Goal: Complete application form

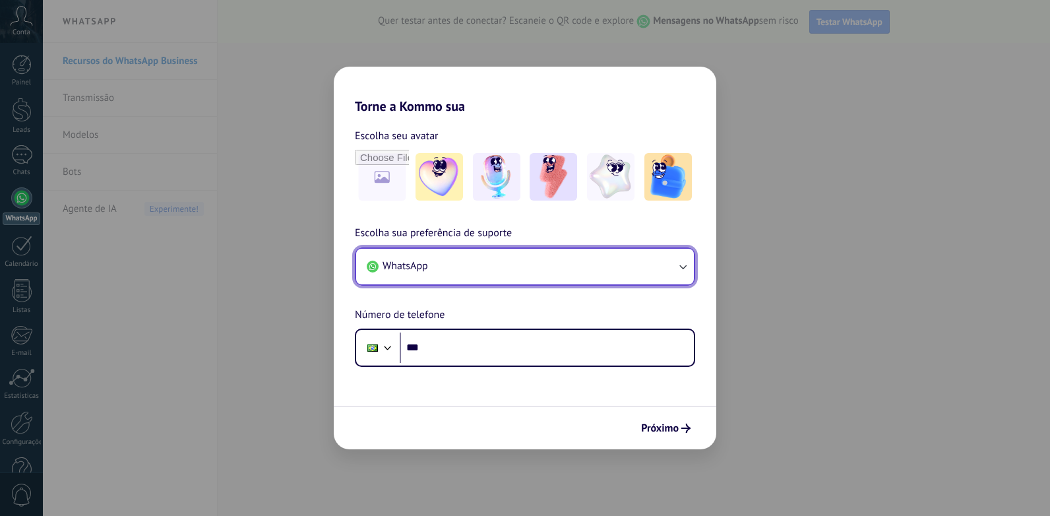
click at [687, 260] on icon "button" at bounding box center [682, 266] width 13 height 13
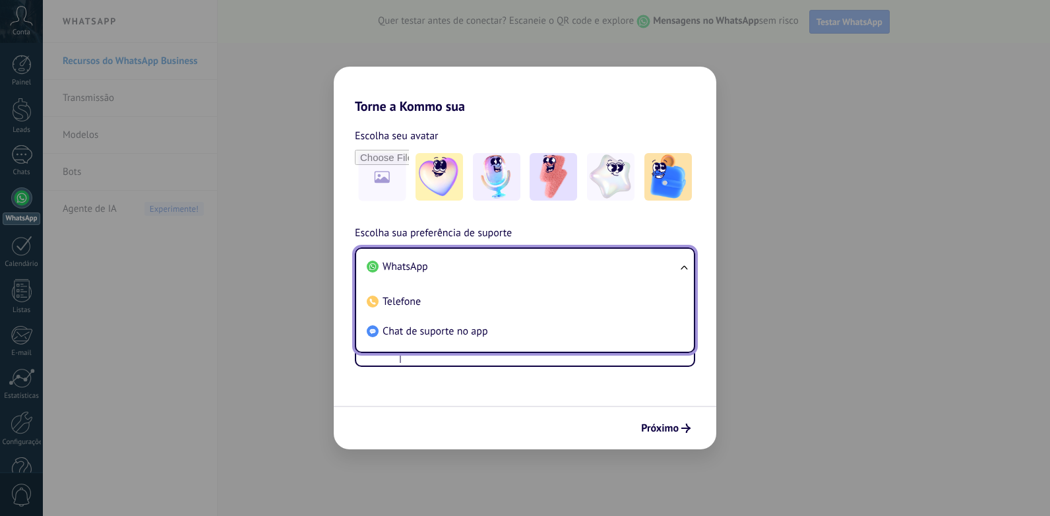
click at [687, 260] on ul "WhatsApp Telefone Chat de suporte no app" at bounding box center [525, 300] width 340 height 106
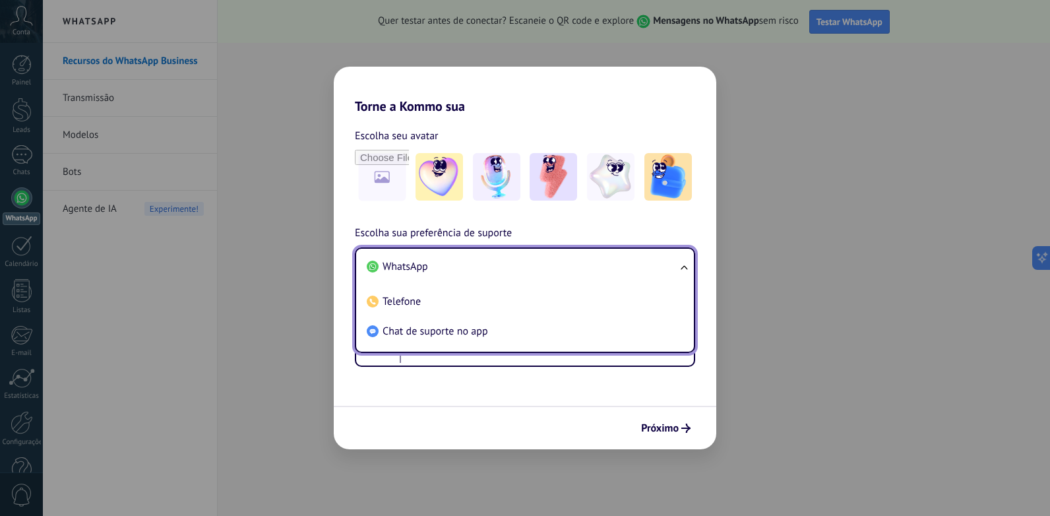
click at [416, 295] on span "Telefone" at bounding box center [402, 301] width 38 height 13
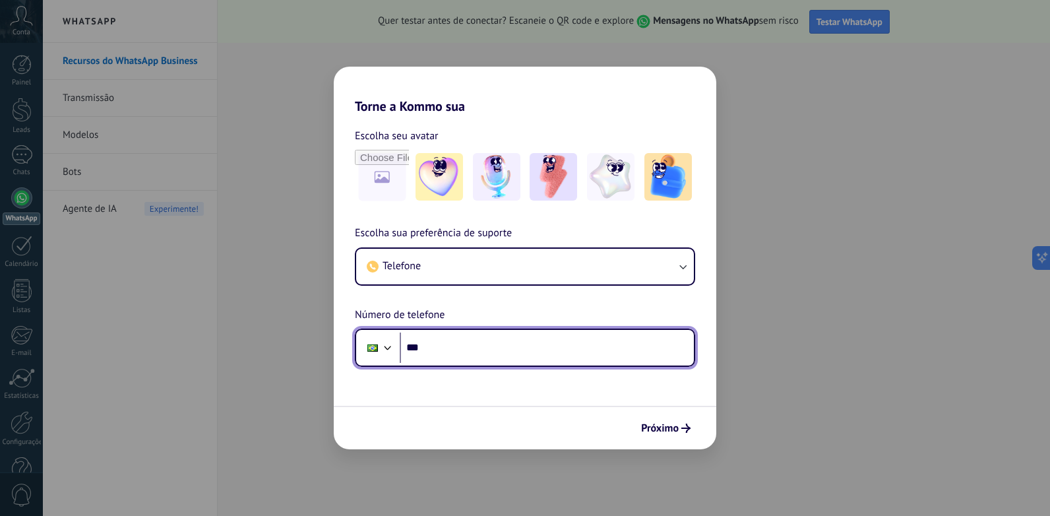
click at [463, 342] on input "***" at bounding box center [547, 347] width 294 height 30
type input "**********"
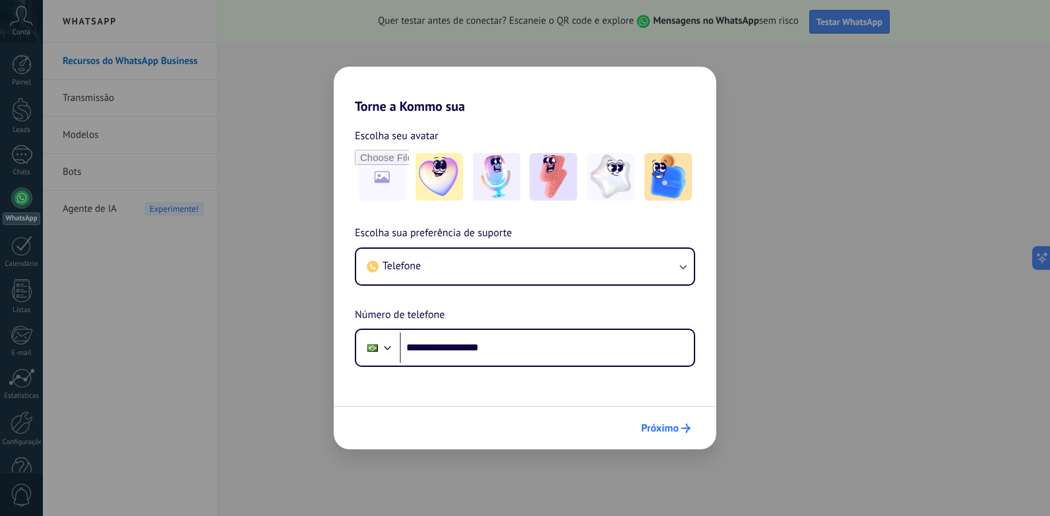
click at [678, 427] on span "Próximo" at bounding box center [660, 427] width 38 height 9
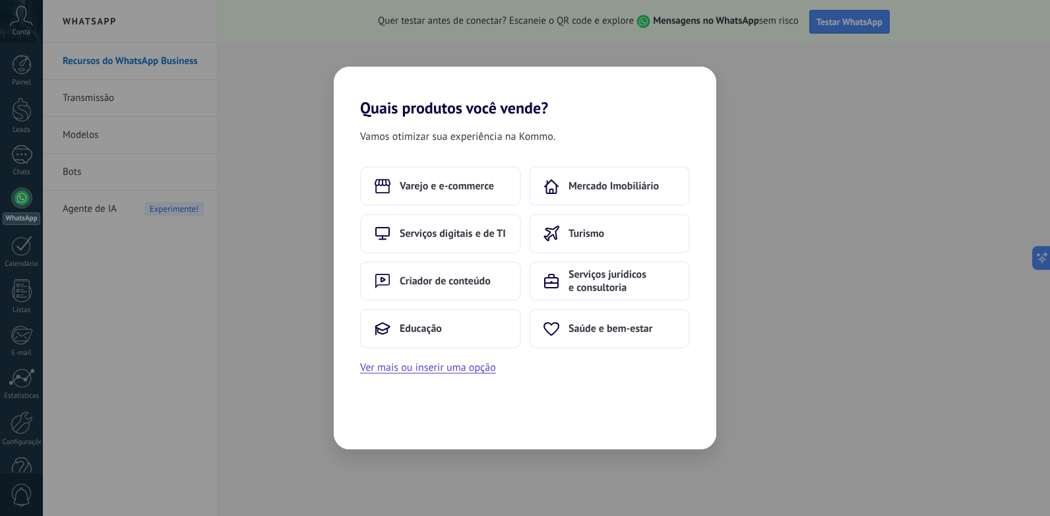
click at [763, 60] on div "Quais produtos você vende? Vamos otimizar sua experiência na Kommo. Varejo e e-…" at bounding box center [525, 258] width 1050 height 516
click at [242, 291] on div "Quais produtos você vende? Vamos otimizar sua experiência na Kommo. Varejo e e-…" at bounding box center [525, 258] width 1050 height 516
click at [295, 55] on div "Quais produtos você vende? Vamos otimizar sua experiência na Kommo. Varejo e e-…" at bounding box center [525, 258] width 1050 height 516
click at [710, 47] on div "Quais produtos você vende? Vamos otimizar sua experiência na Kommo. Varejo e e-…" at bounding box center [525, 258] width 1050 height 516
click at [678, 69] on h2 "Quais produtos você vende?" at bounding box center [525, 92] width 383 height 51
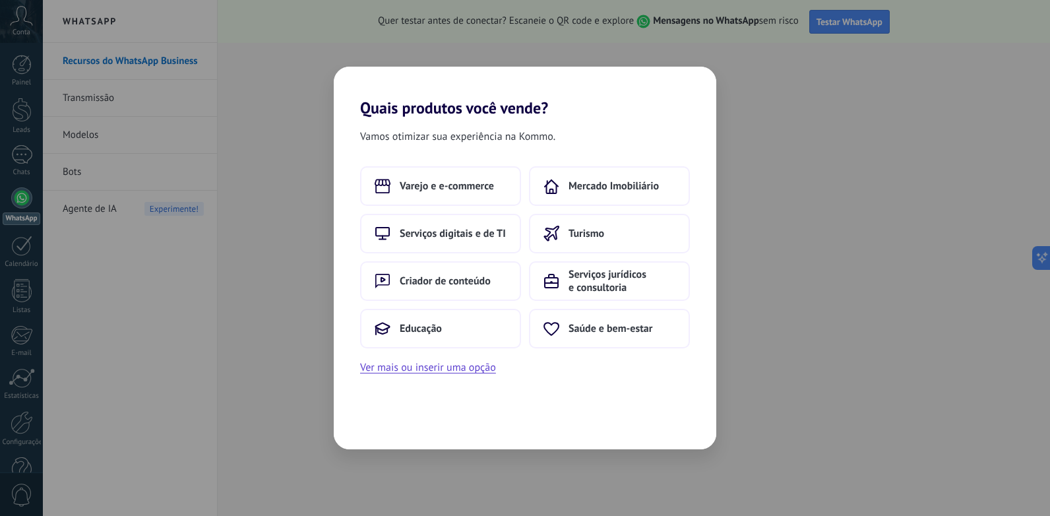
click at [669, 117] on h2 "Quais produtos você vende?" at bounding box center [525, 92] width 383 height 51
click at [425, 367] on button "Ver mais ou inserir uma opção" at bounding box center [428, 367] width 136 height 17
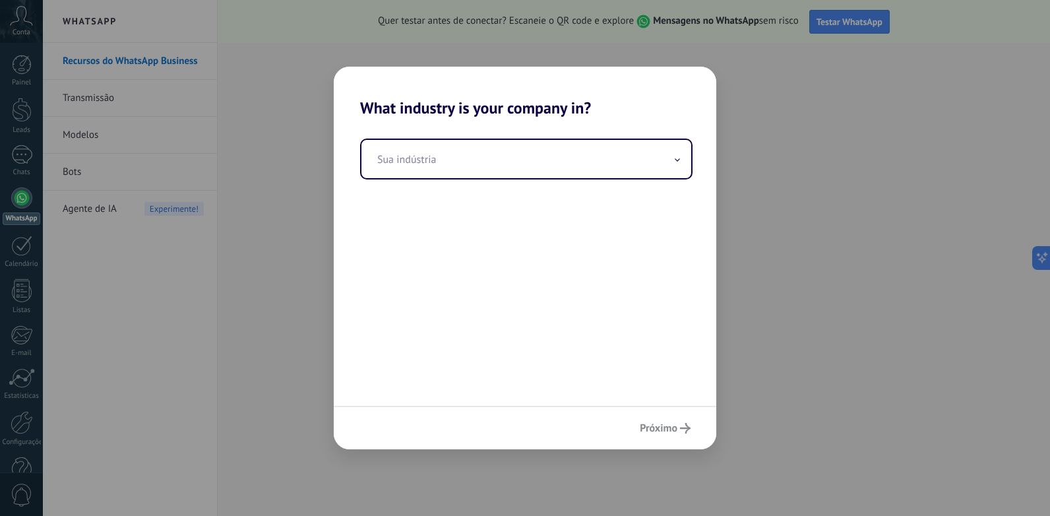
click at [768, 387] on div "What industry is your company in? Sua indústria Próximo" at bounding box center [525, 258] width 1050 height 516
click at [18, 262] on div "What industry is your company in? Sua indústria Próximo" at bounding box center [525, 258] width 1050 height 516
